Goal: Task Accomplishment & Management: Manage account settings

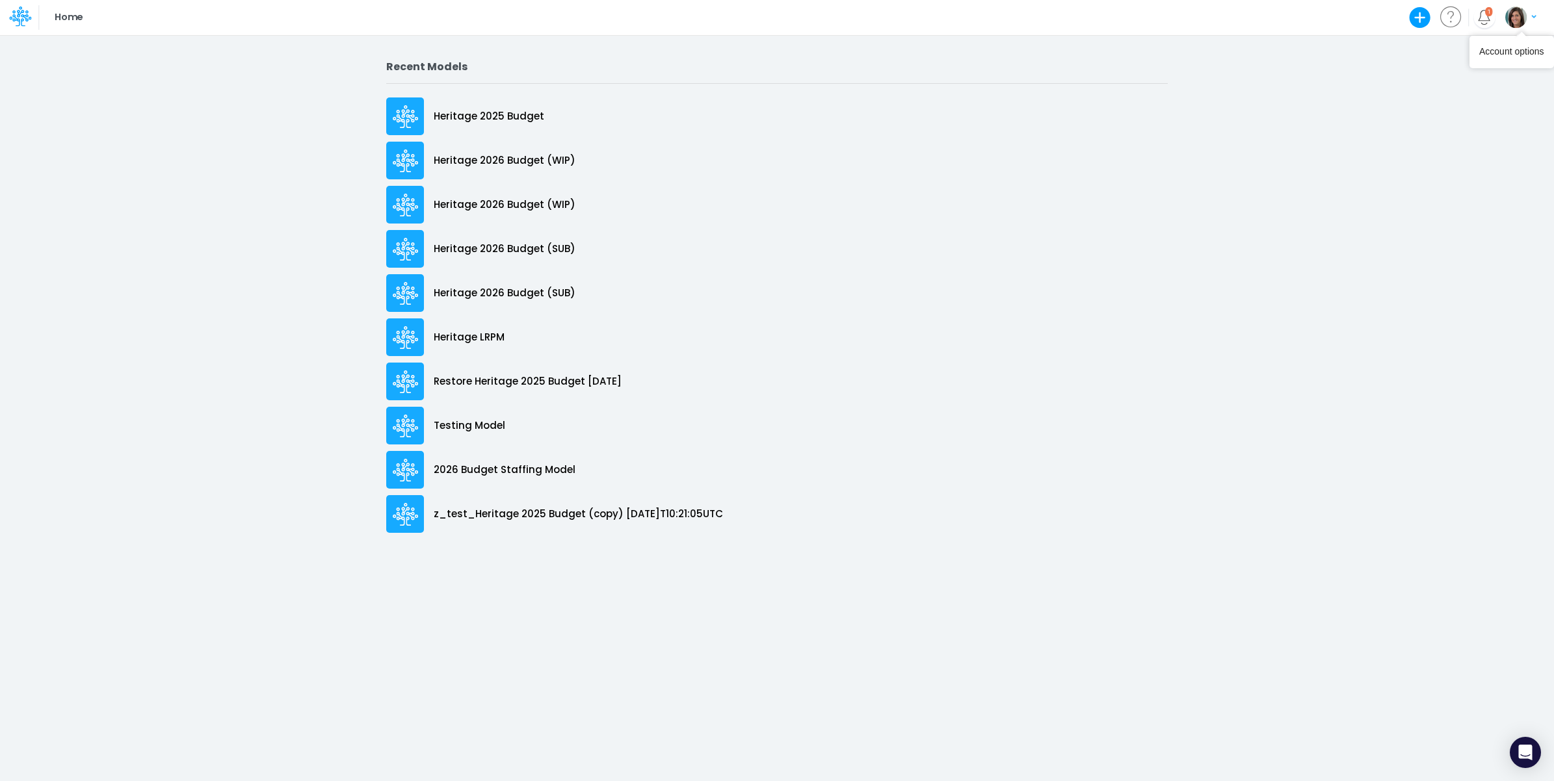
click at [1241, 15] on img "button" at bounding box center [1515, 17] width 21 height 21
click at [1241, 99] on button "Log out" at bounding box center [1467, 106] width 139 height 20
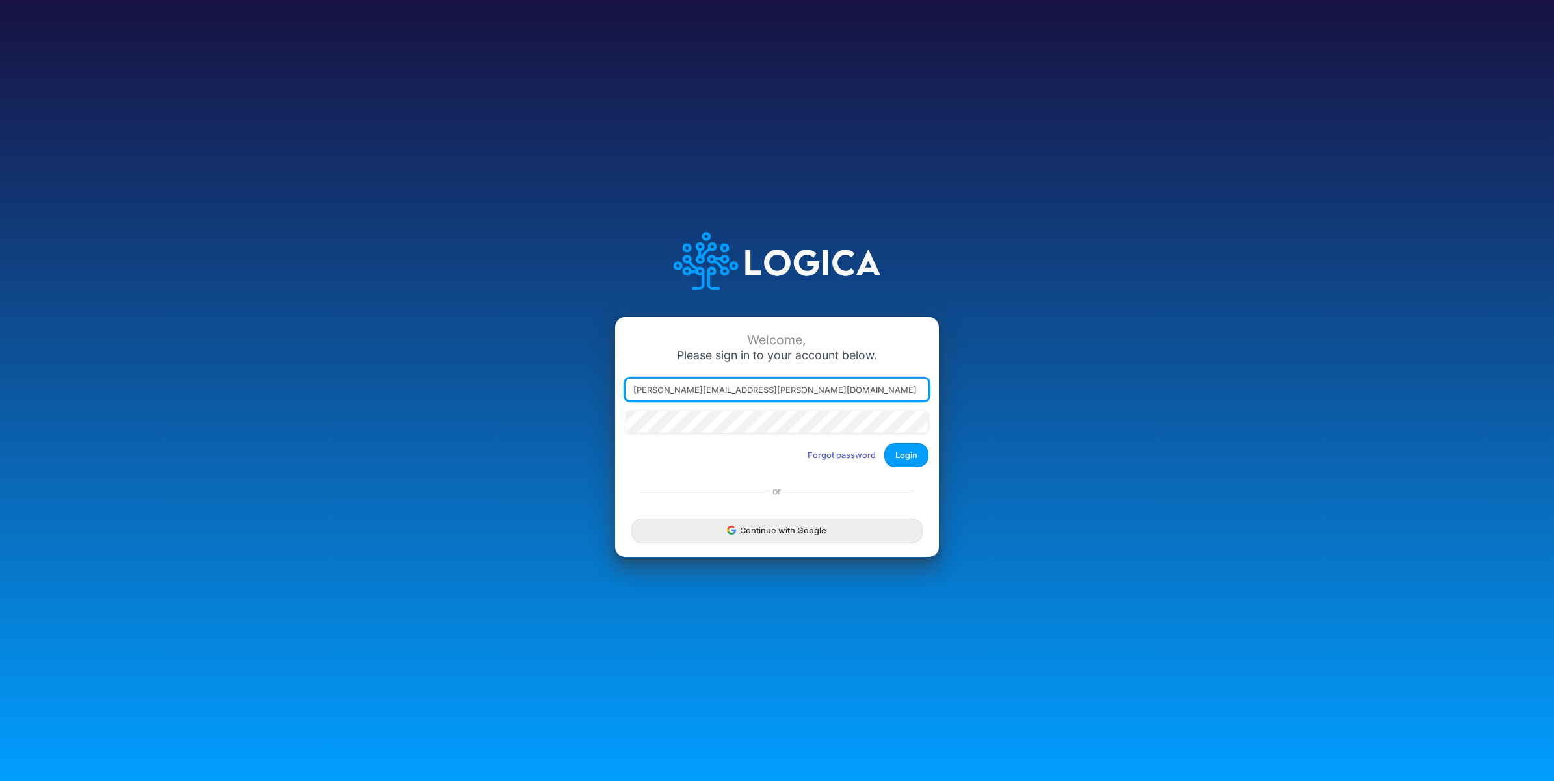
drag, startPoint x: 696, startPoint y: 390, endPoint x: 954, endPoint y: 391, distance: 258.7
click at [954, 391] on div "Welcome, Please sign in to your account below. [PERSON_NAME][EMAIL_ADDRESS][PER…" at bounding box center [777, 390] width 1036 height 371
type input "[EMAIL_ADDRESS][DOMAIN_NAME]"
click at [912, 460] on button "Login" at bounding box center [906, 455] width 44 height 24
